Goal: Task Accomplishment & Management: Manage account settings

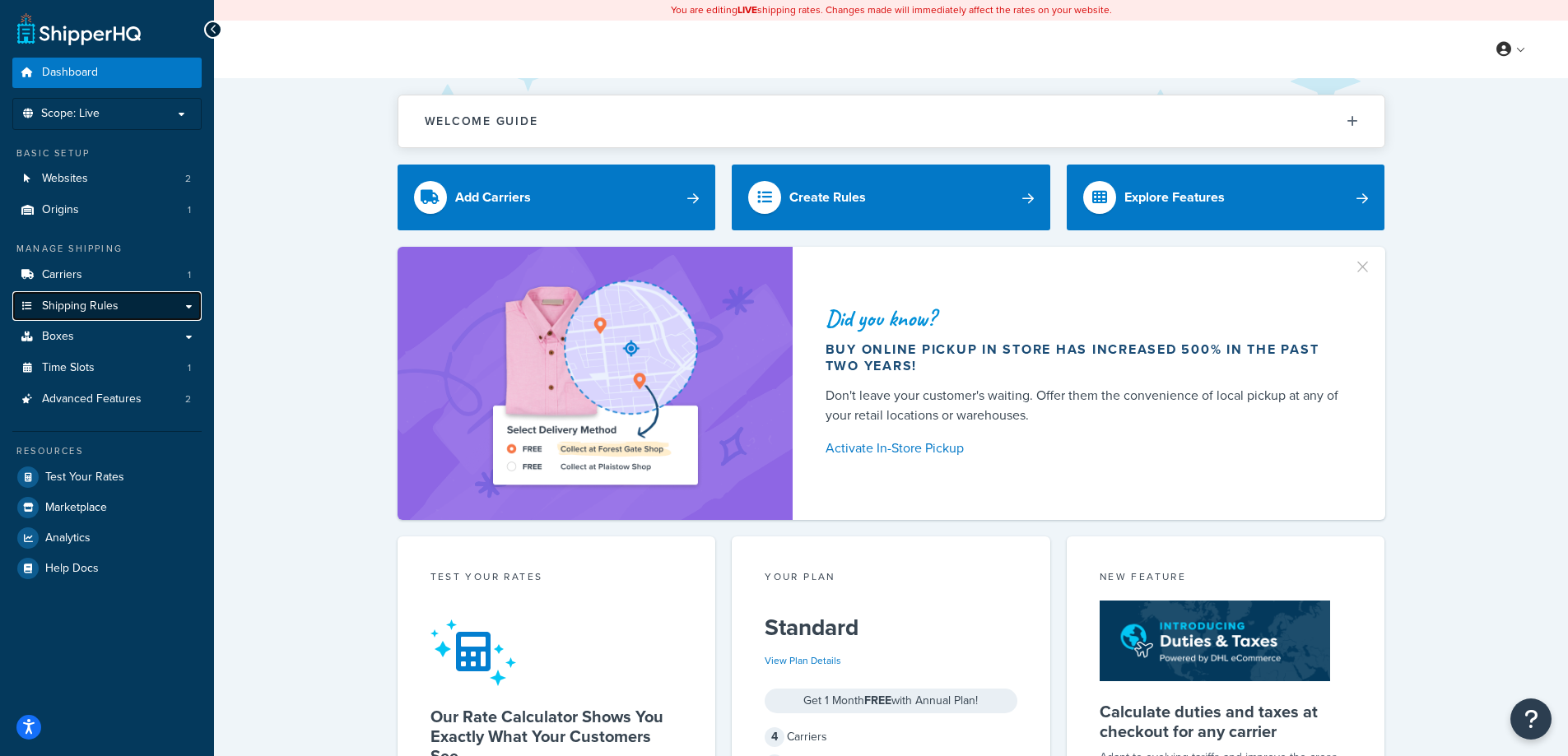
click at [95, 304] on span "Shipping Rules" at bounding box center [80, 306] width 77 height 14
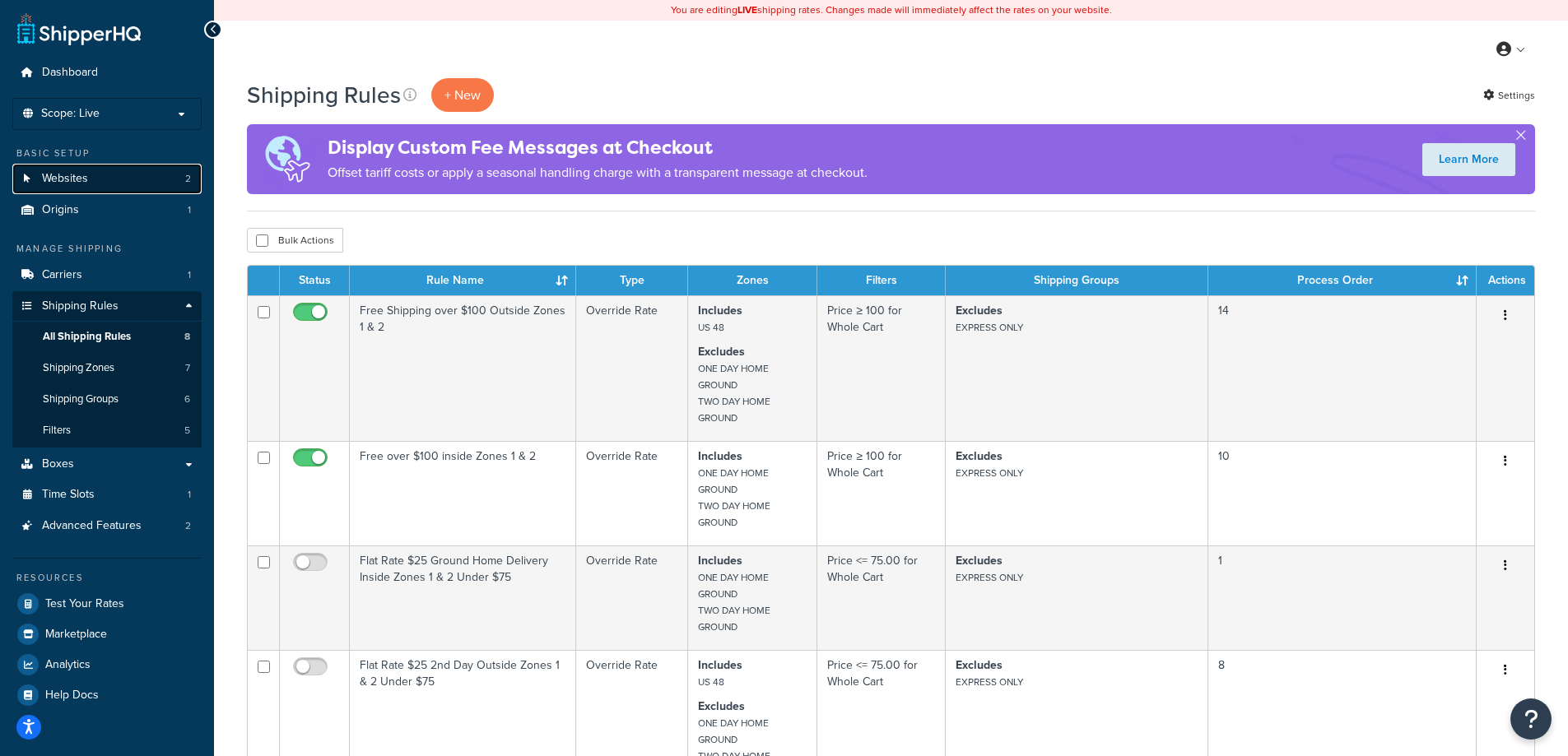
click at [101, 181] on link "Websites 2" at bounding box center [107, 179] width 189 height 31
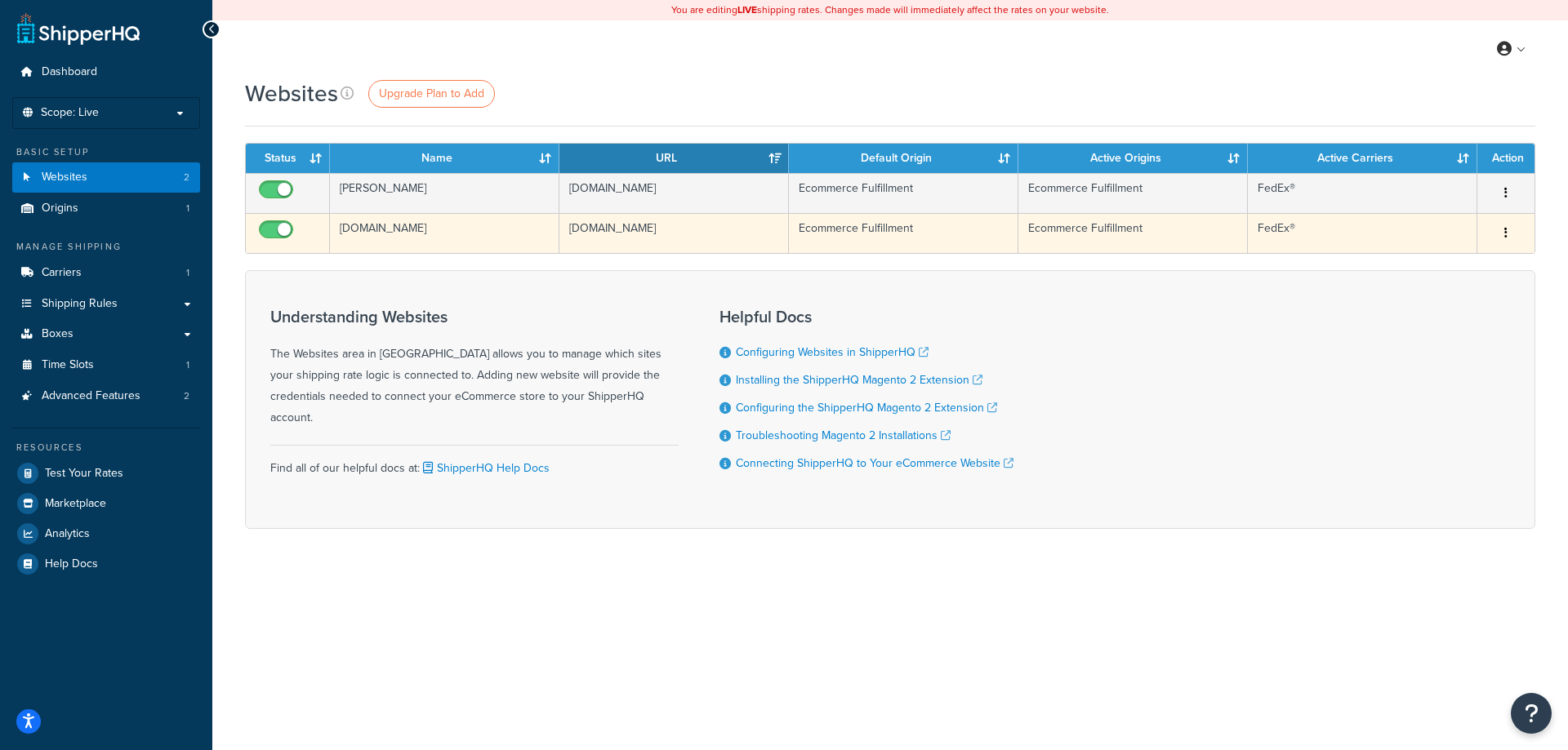
click at [1505, 232] on icon "button" at bounding box center [1506, 232] width 3 height 11
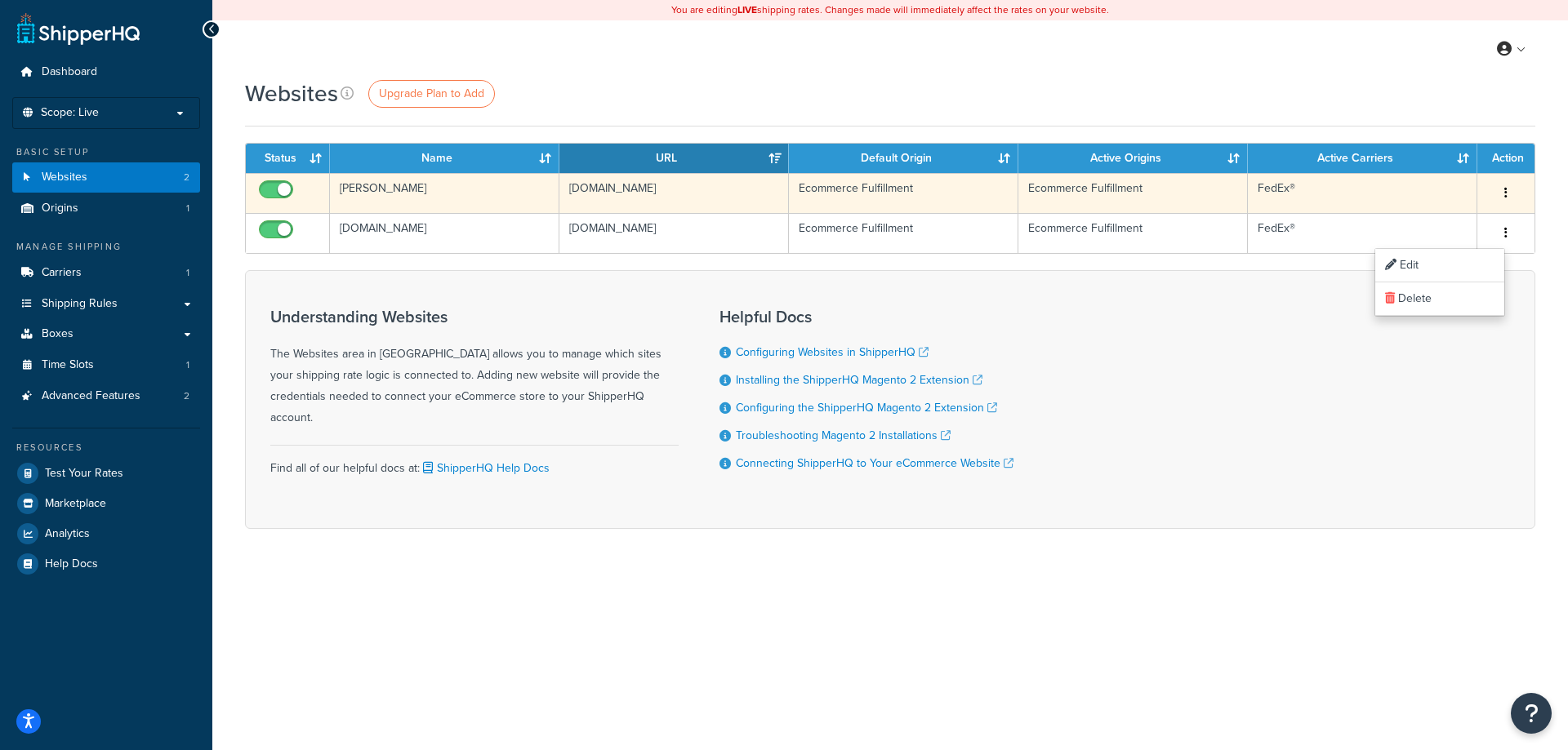
click at [1503, 189] on button "button" at bounding box center [1506, 194] width 23 height 26
click at [1462, 229] on link "Edit" at bounding box center [1440, 225] width 129 height 33
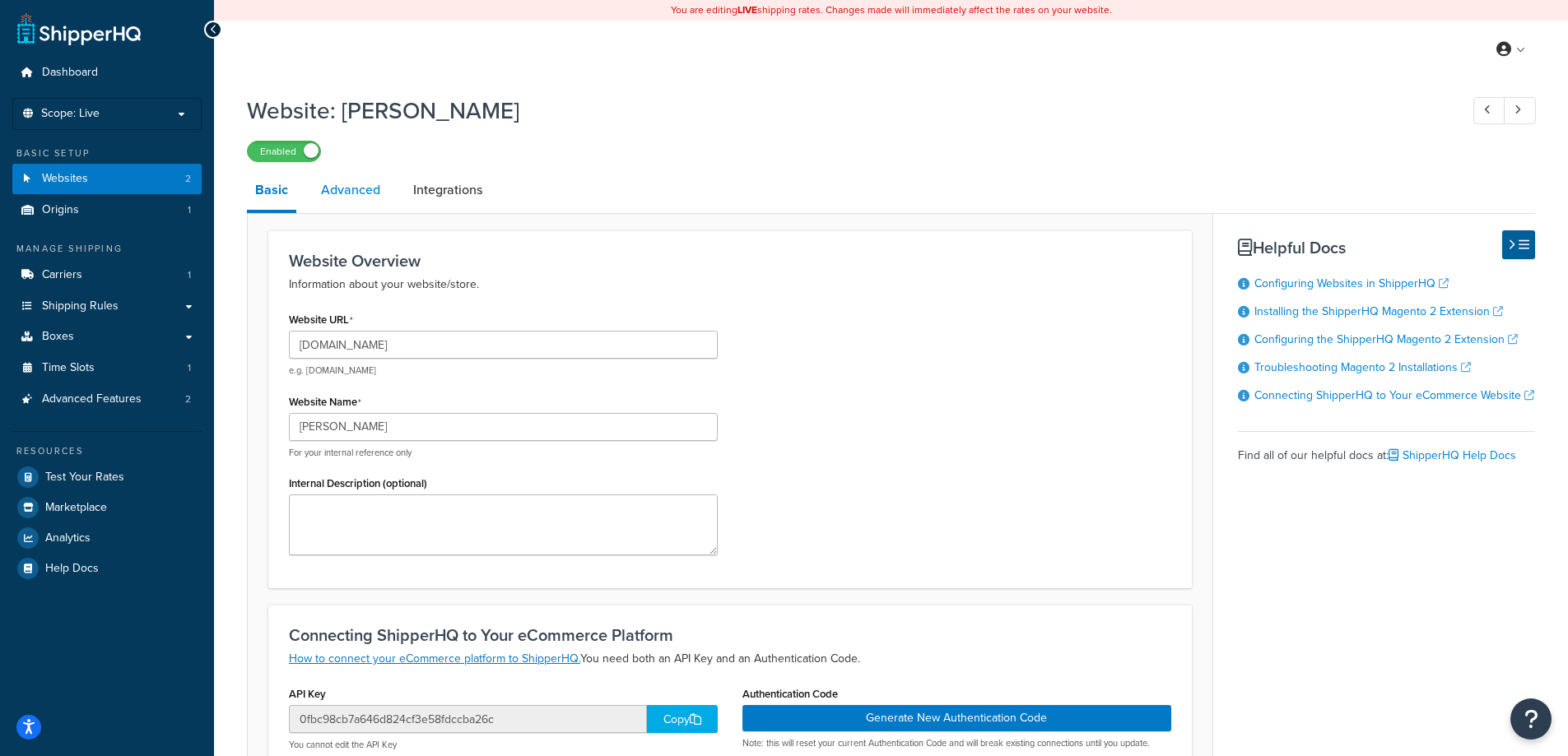
click at [360, 197] on link "Advanced" at bounding box center [350, 190] width 76 height 40
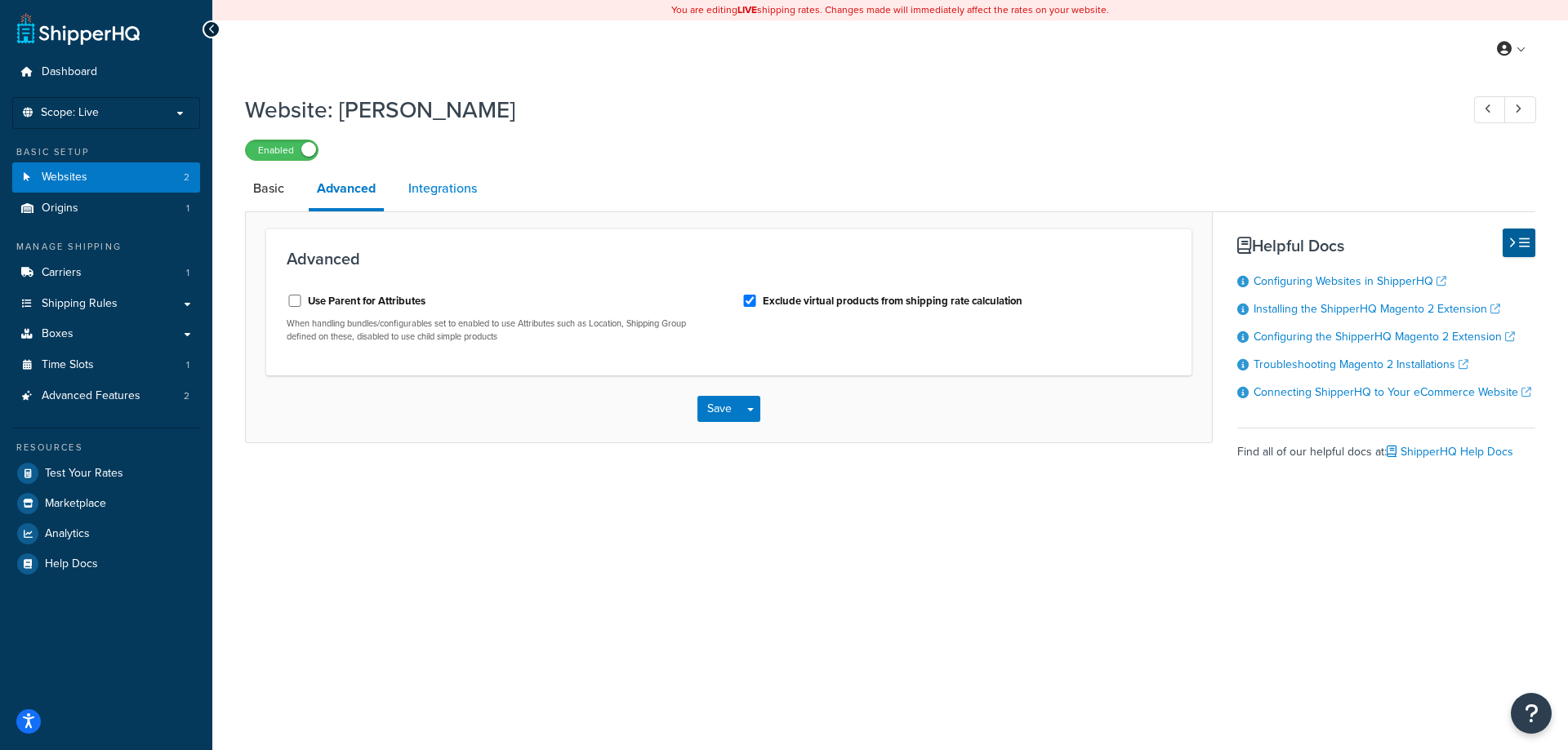
click at [432, 190] on link "Integrations" at bounding box center [442, 189] width 85 height 39
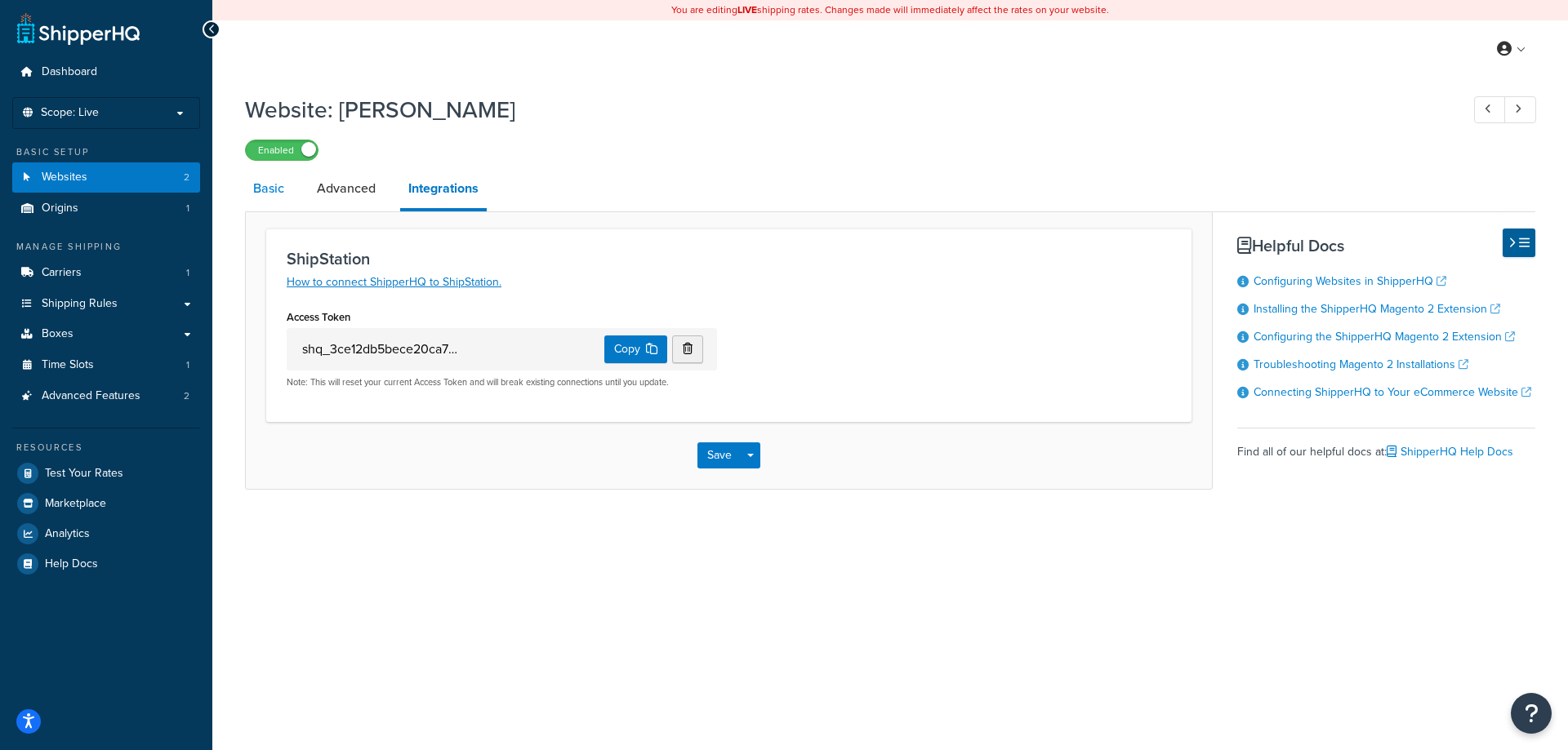
click at [268, 196] on link "Basic" at bounding box center [269, 189] width 47 height 39
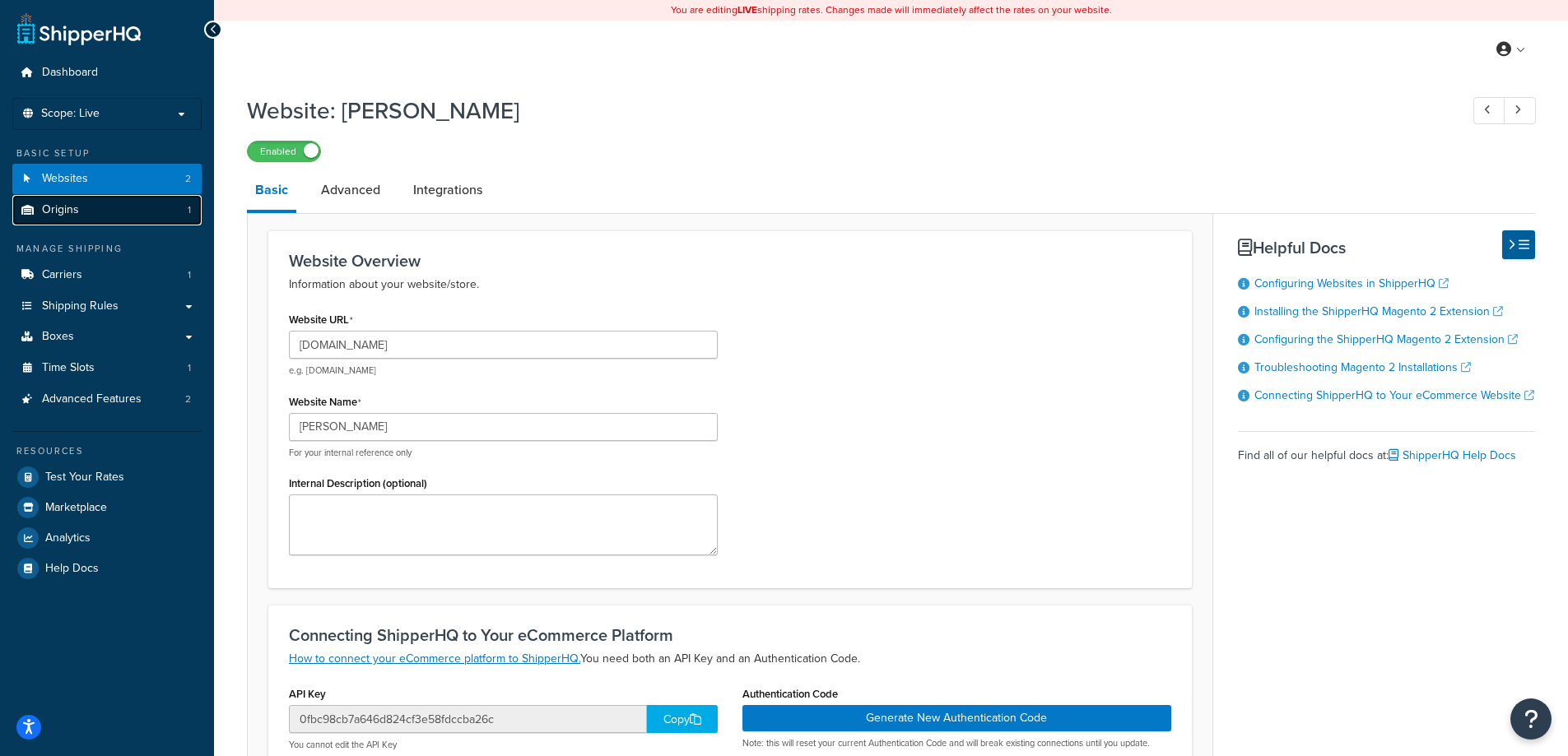
click at [106, 213] on link "Origins 1" at bounding box center [107, 210] width 189 height 31
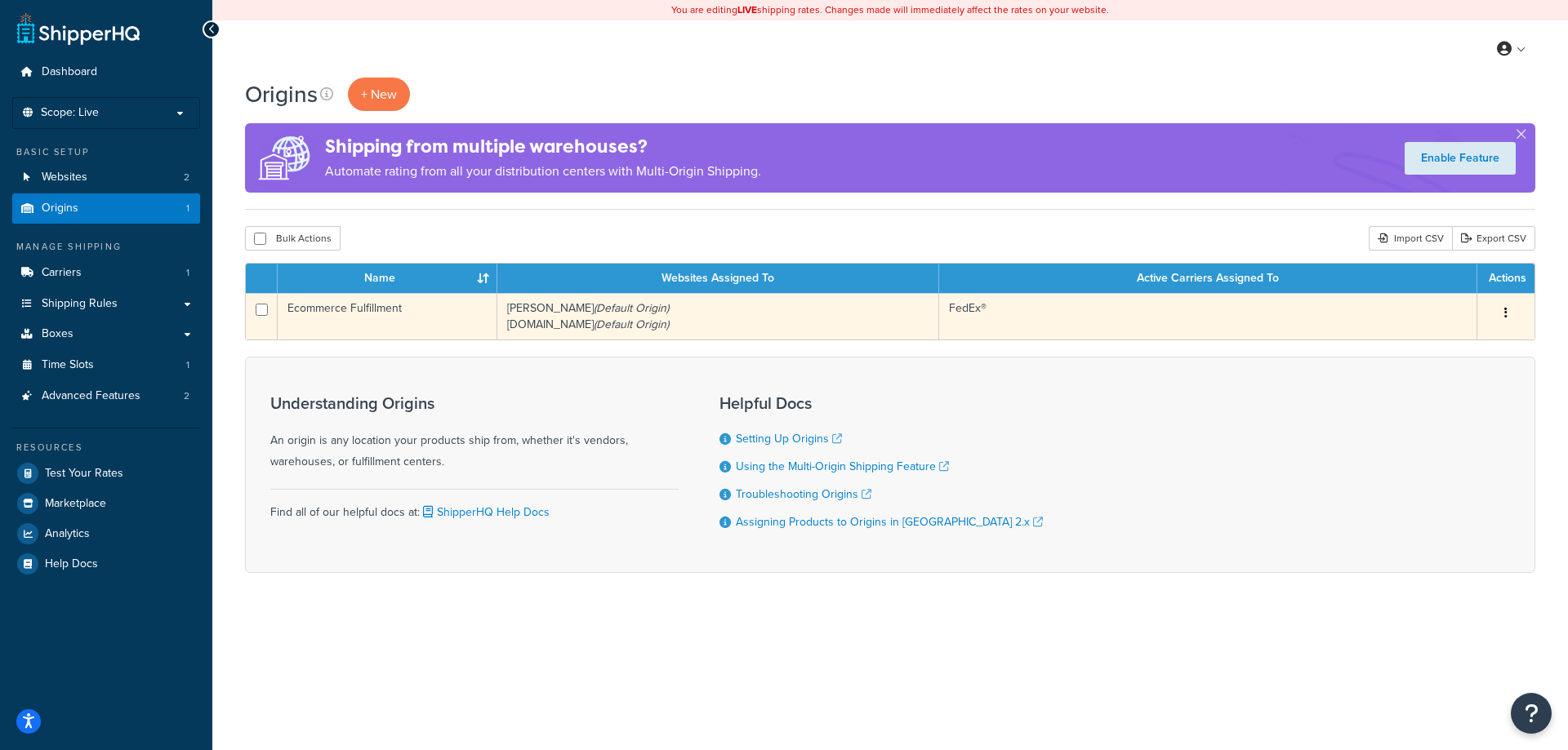
click at [1503, 313] on button "button" at bounding box center [1506, 313] width 23 height 26
click at [1437, 345] on link "Edit" at bounding box center [1453, 344] width 129 height 33
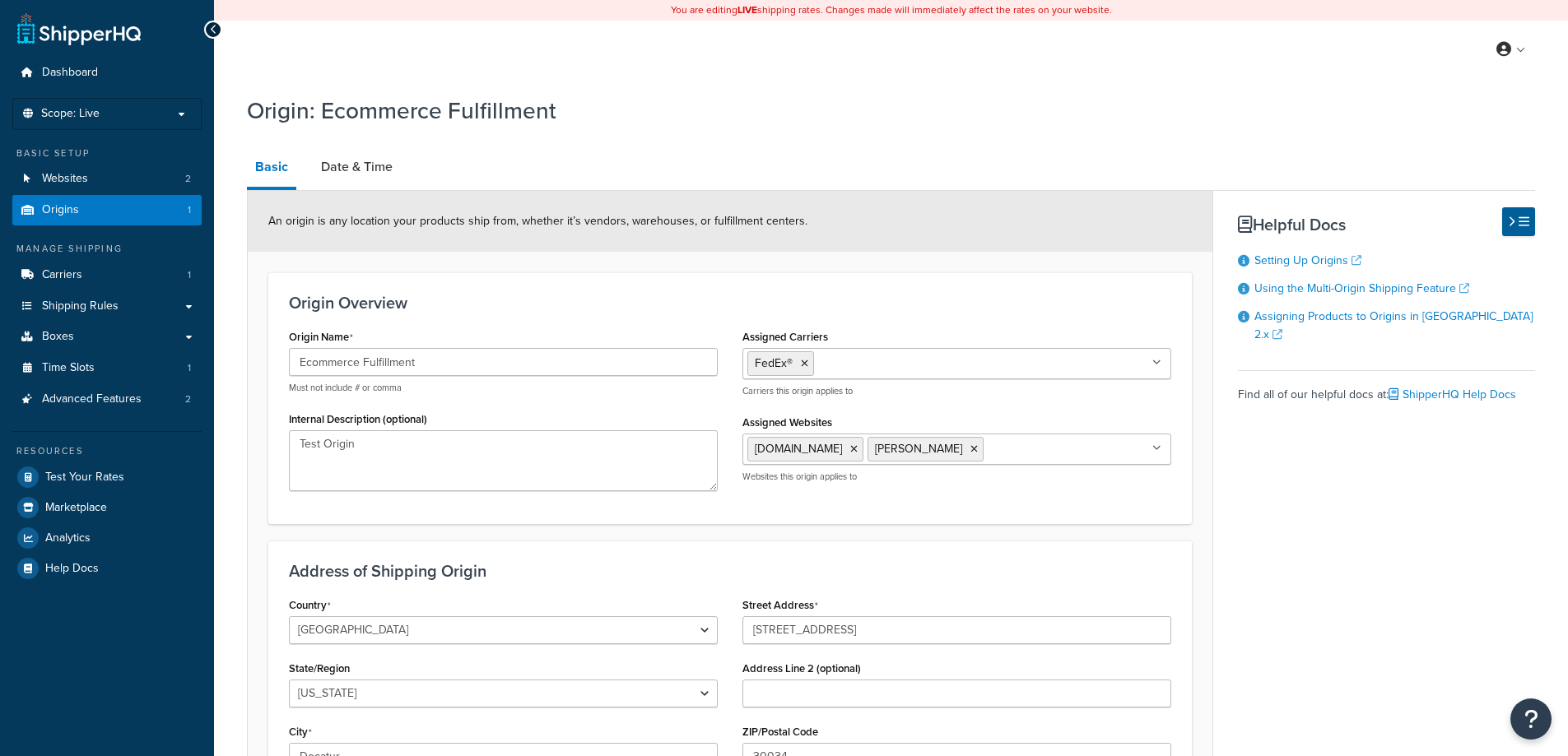
select select "10"
click at [355, 163] on link "Date & Time" at bounding box center [357, 166] width 88 height 40
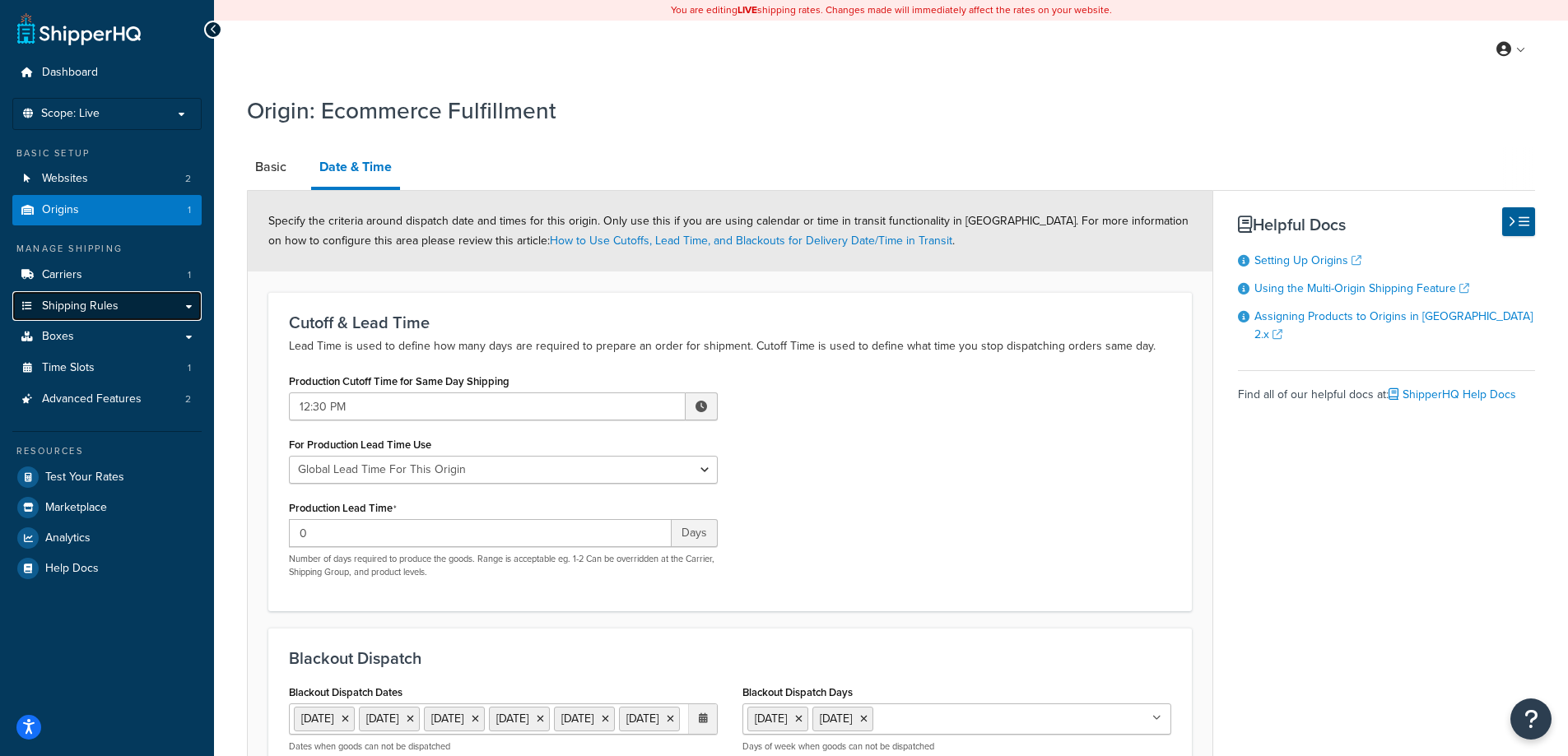
click at [92, 302] on span "Shipping Rules" at bounding box center [80, 306] width 77 height 14
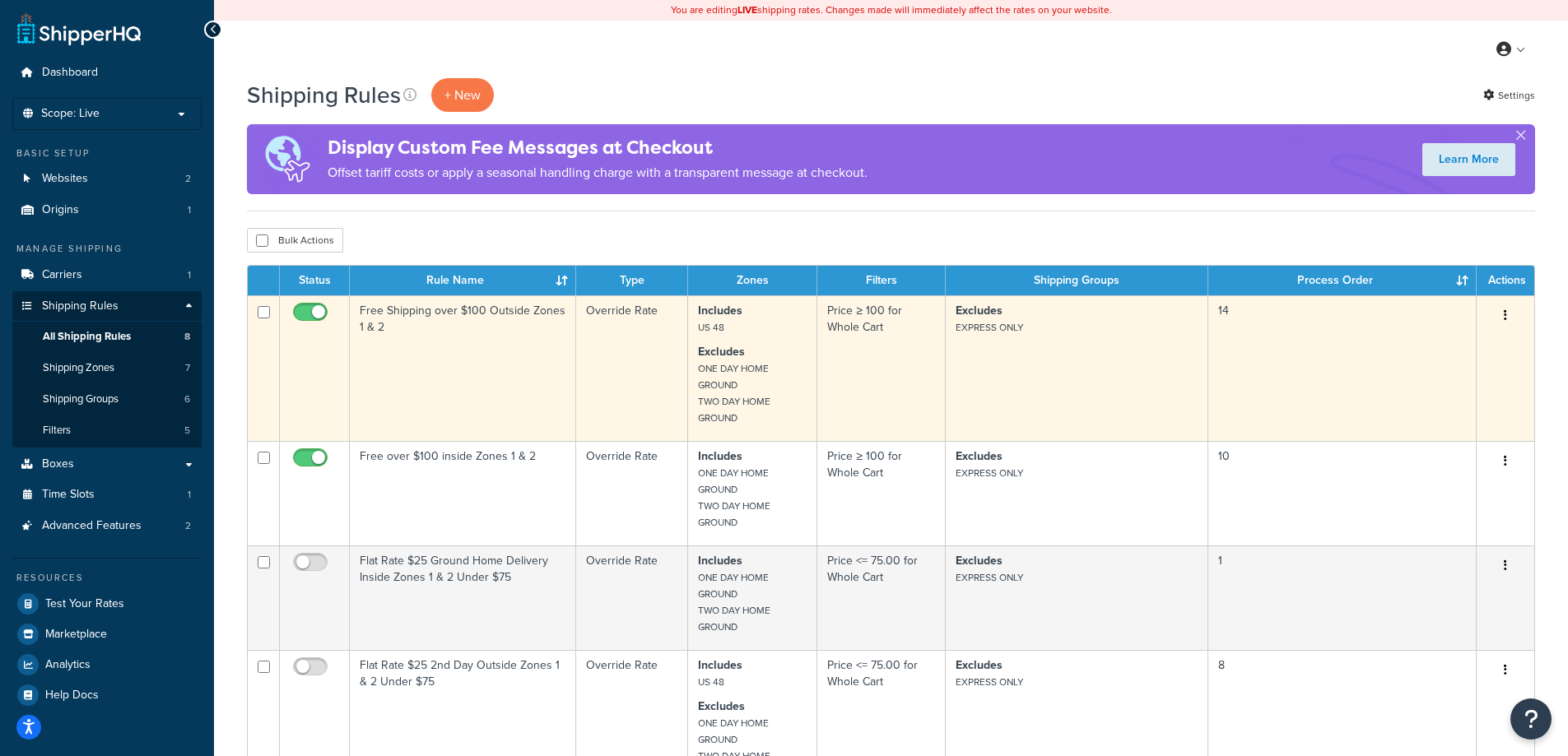
click at [1506, 312] on icon "button" at bounding box center [1505, 315] width 4 height 11
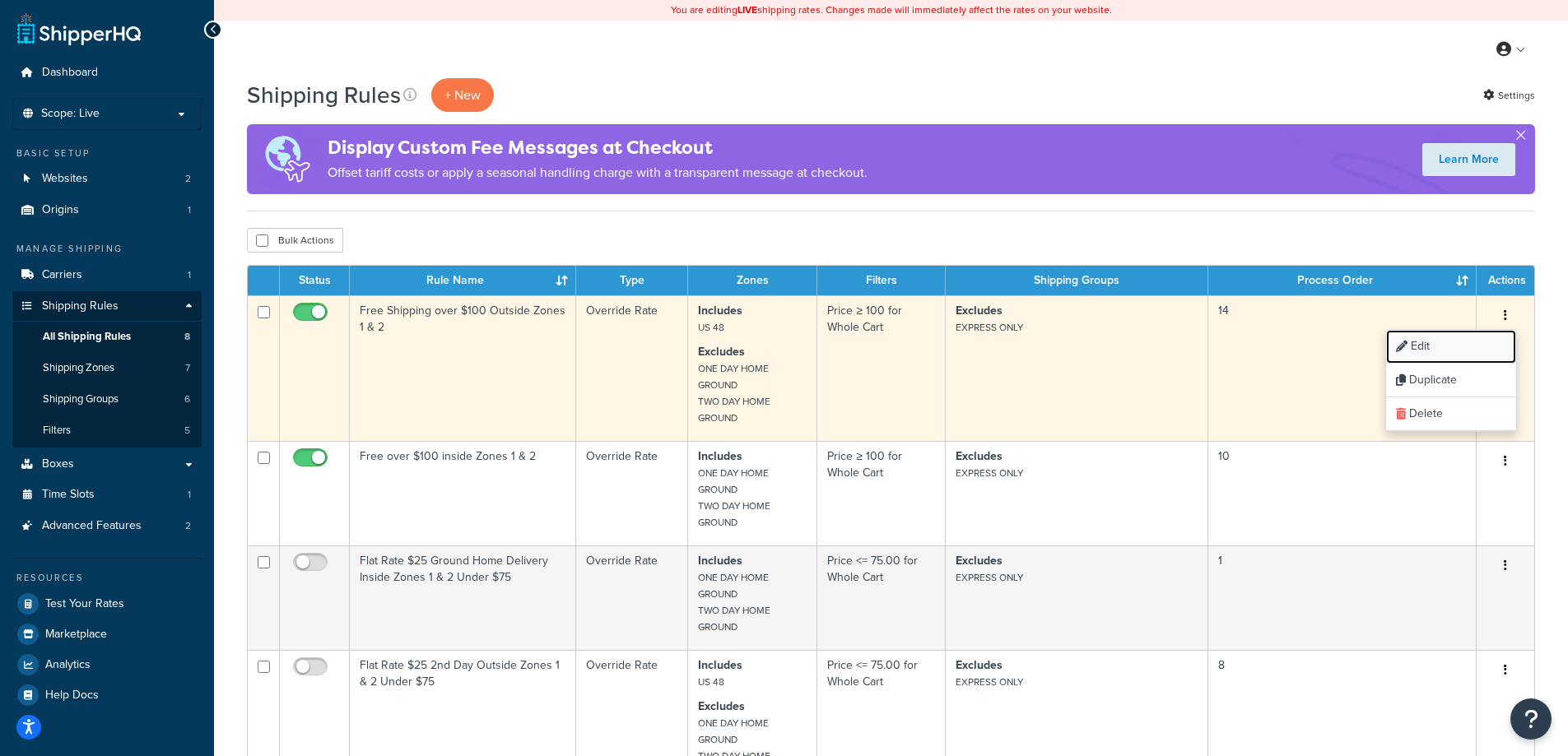
click at [1461, 351] on link "Edit" at bounding box center [1452, 347] width 130 height 33
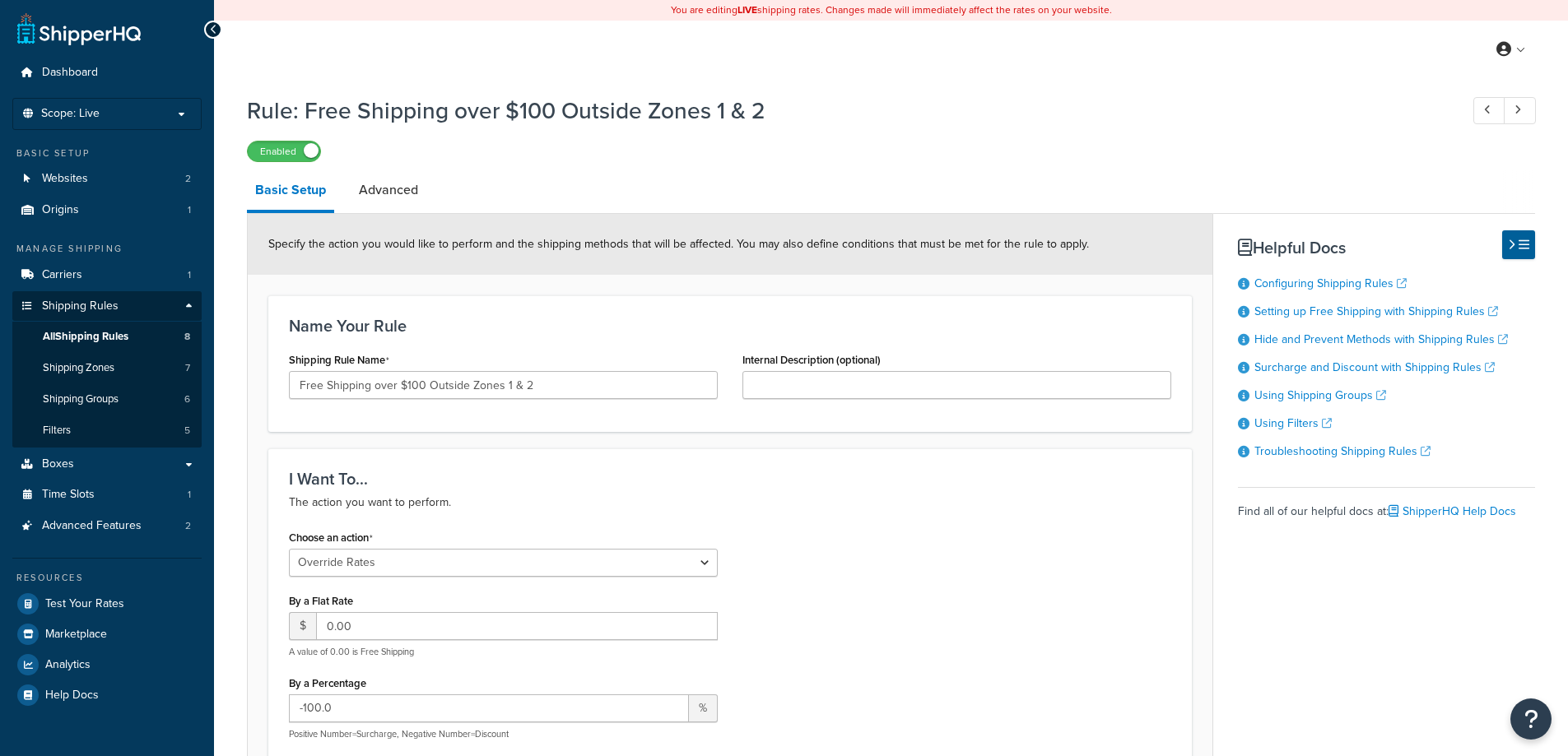
select select "OVERRIDE"
click at [393, 189] on link "Advanced" at bounding box center [388, 190] width 76 height 40
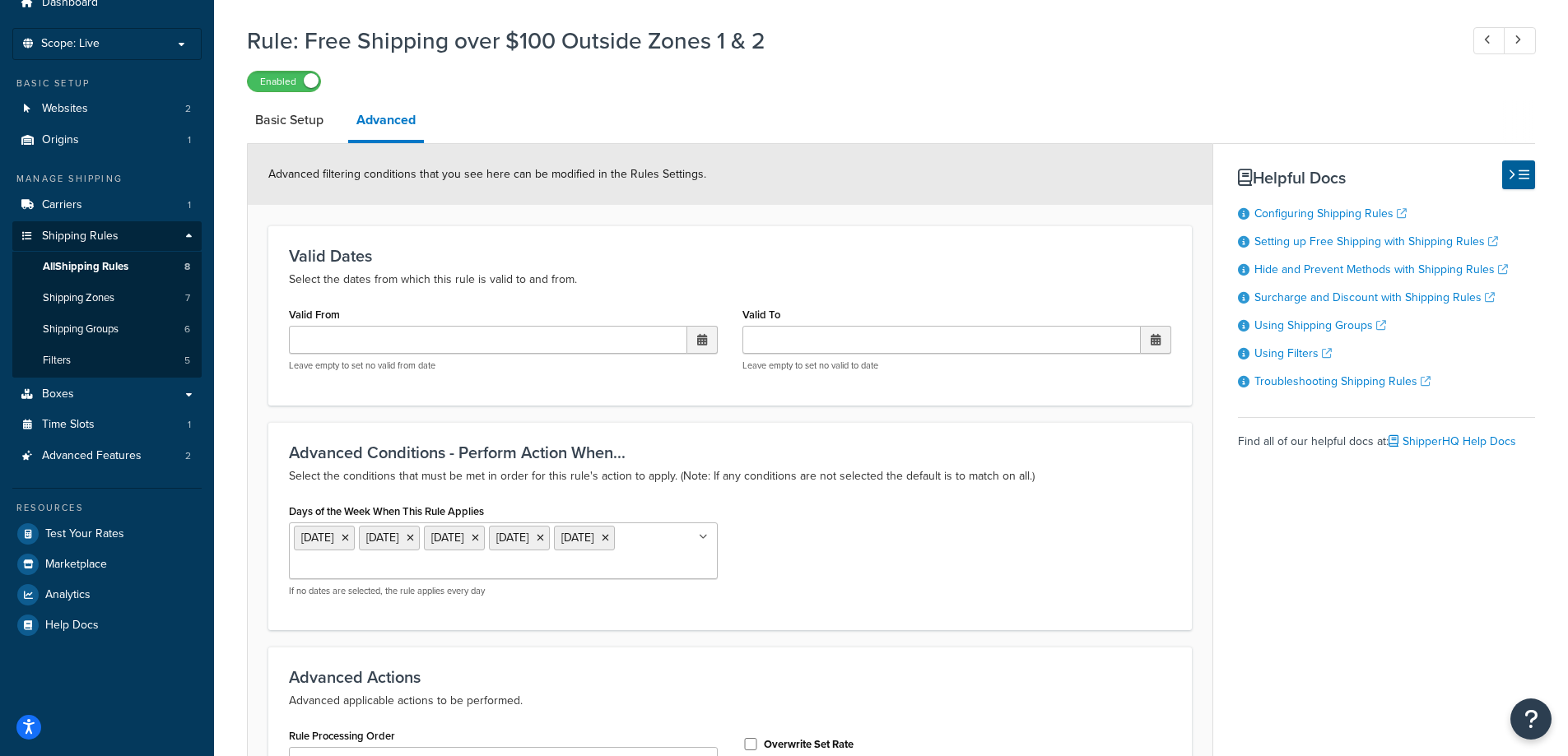
scroll to position [19, 0]
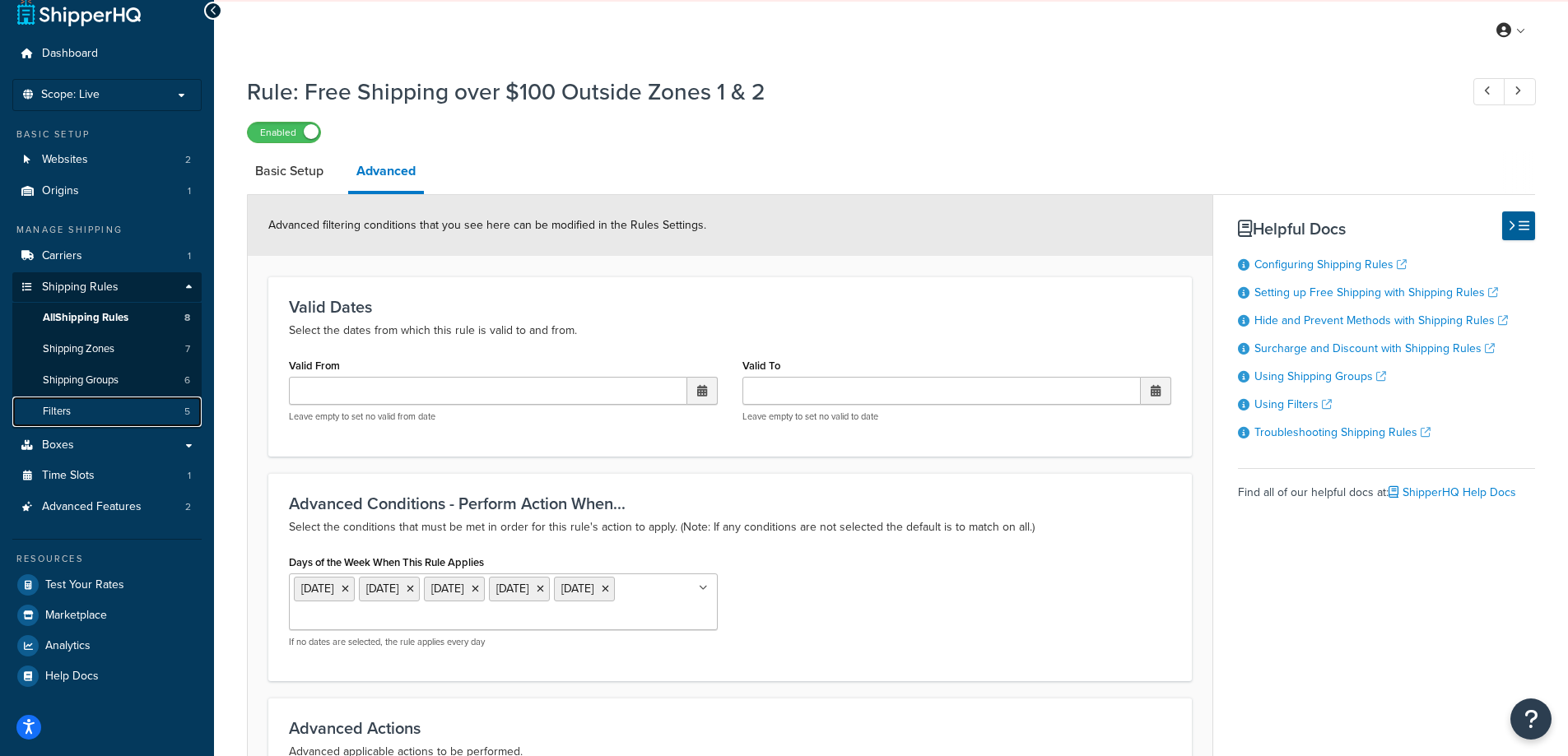
click at [70, 407] on span "Filters" at bounding box center [57, 412] width 28 height 14
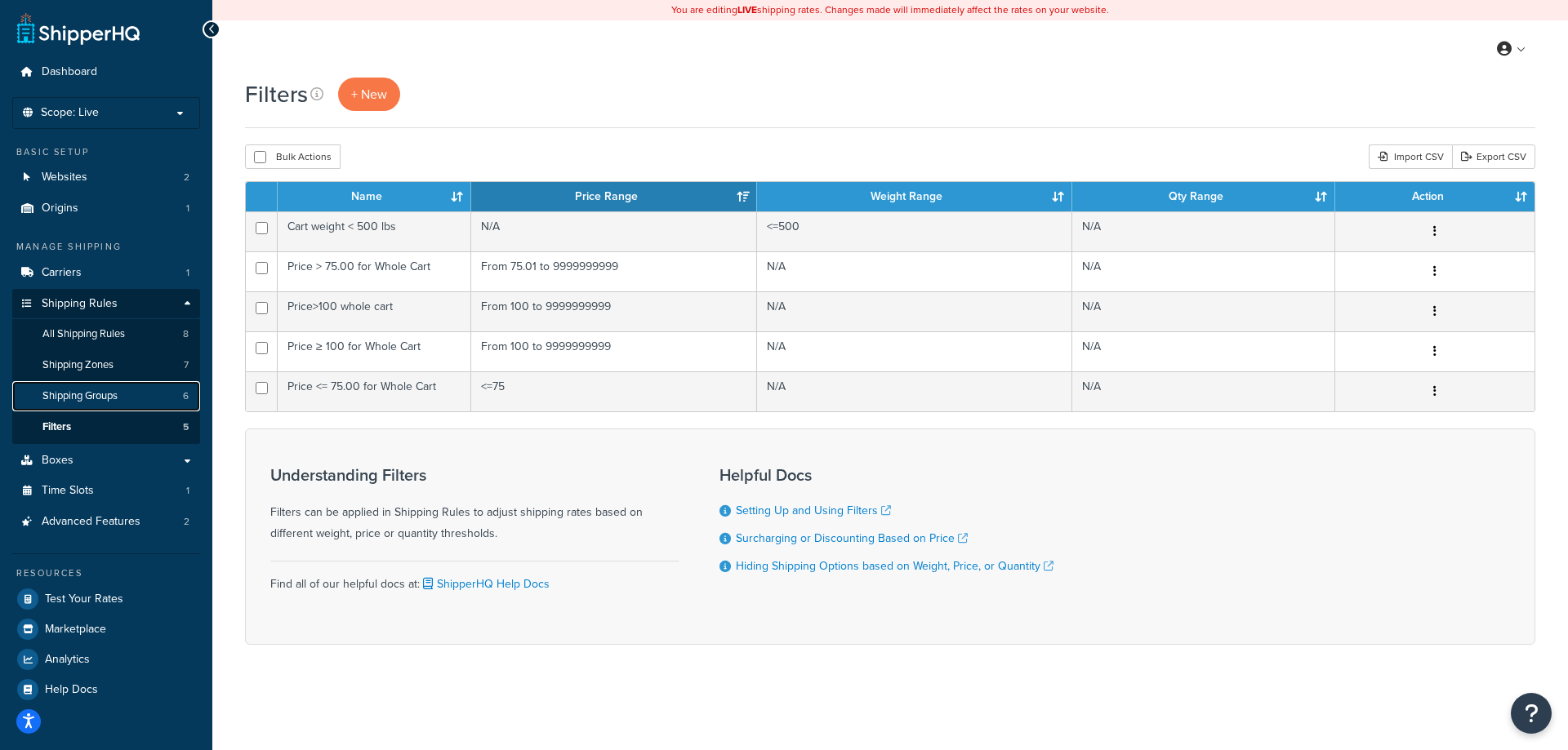
click at [100, 395] on span "Shipping Groups" at bounding box center [80, 396] width 75 height 14
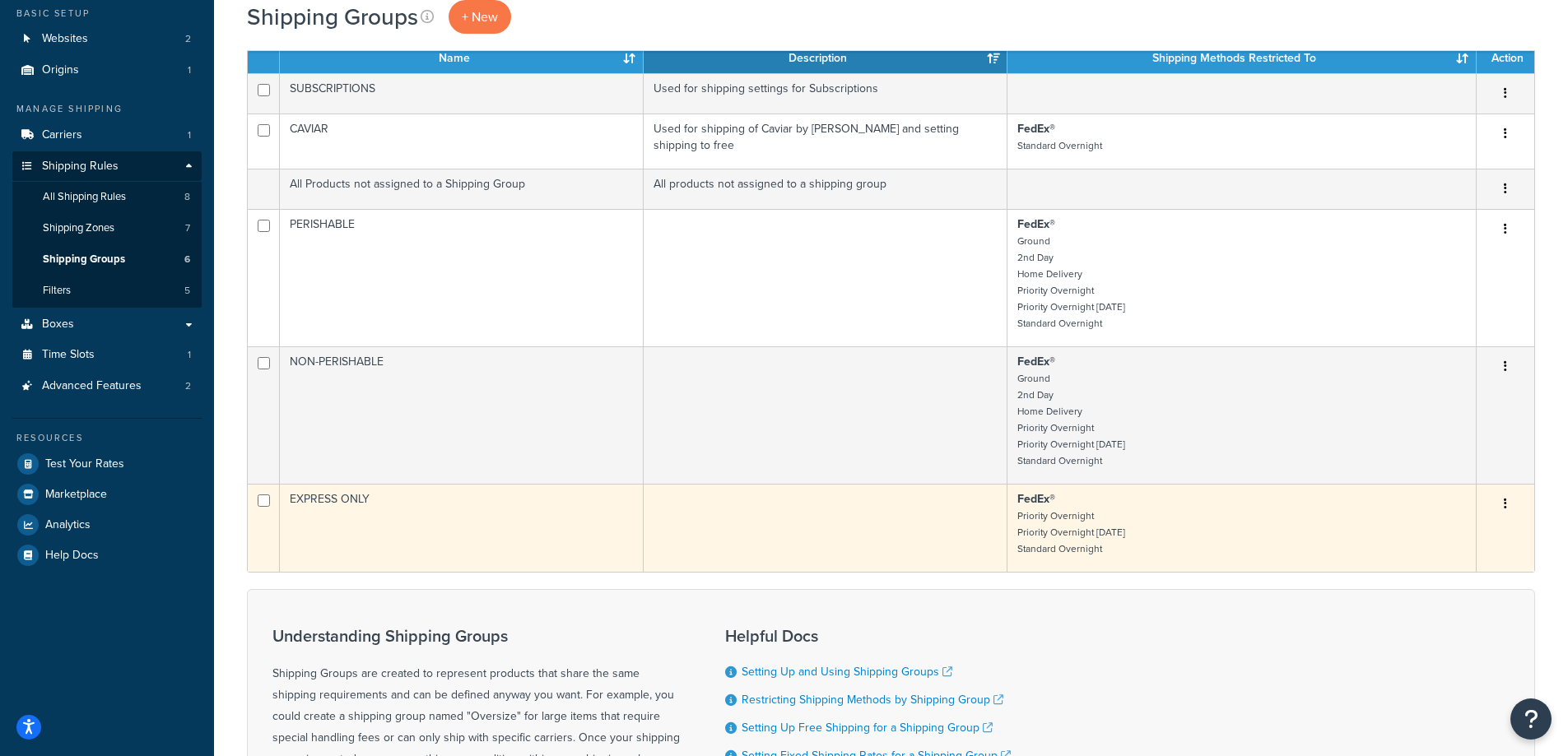
scroll to position [83, 0]
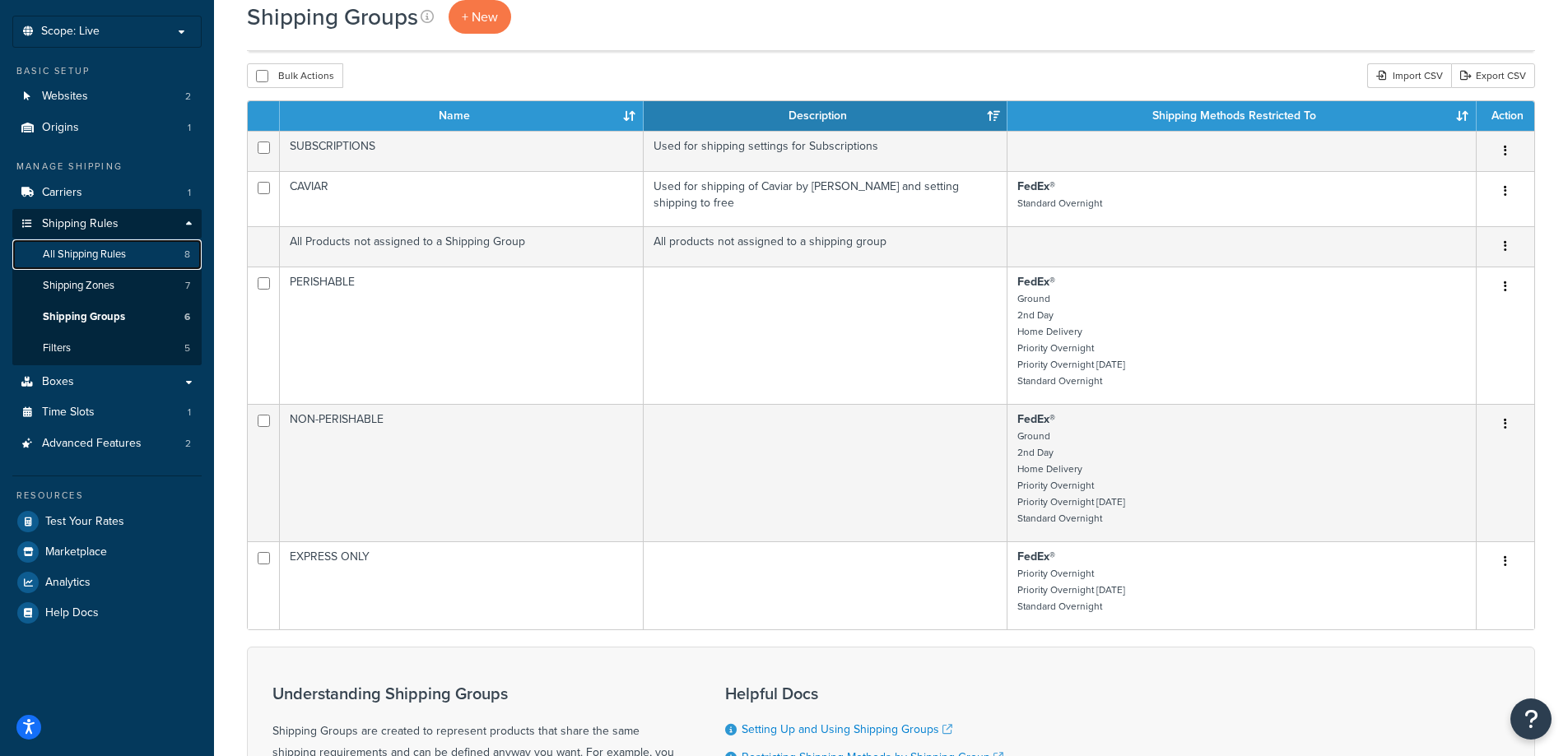
click at [83, 256] on span "All Shipping Rules" at bounding box center [85, 254] width 83 height 14
